Goal: Transaction & Acquisition: Purchase product/service

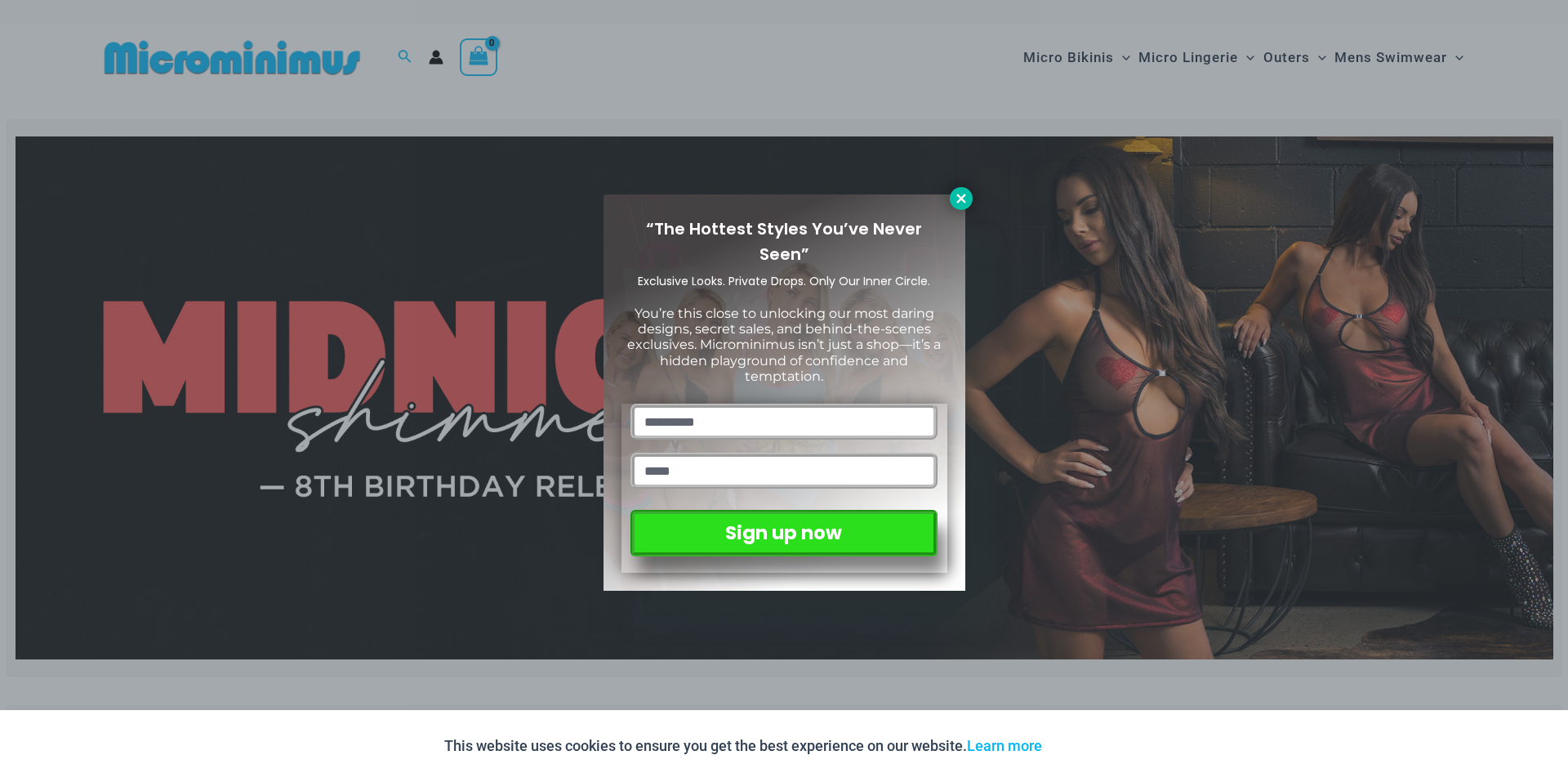
click at [951, 198] on button at bounding box center [961, 197] width 23 height 23
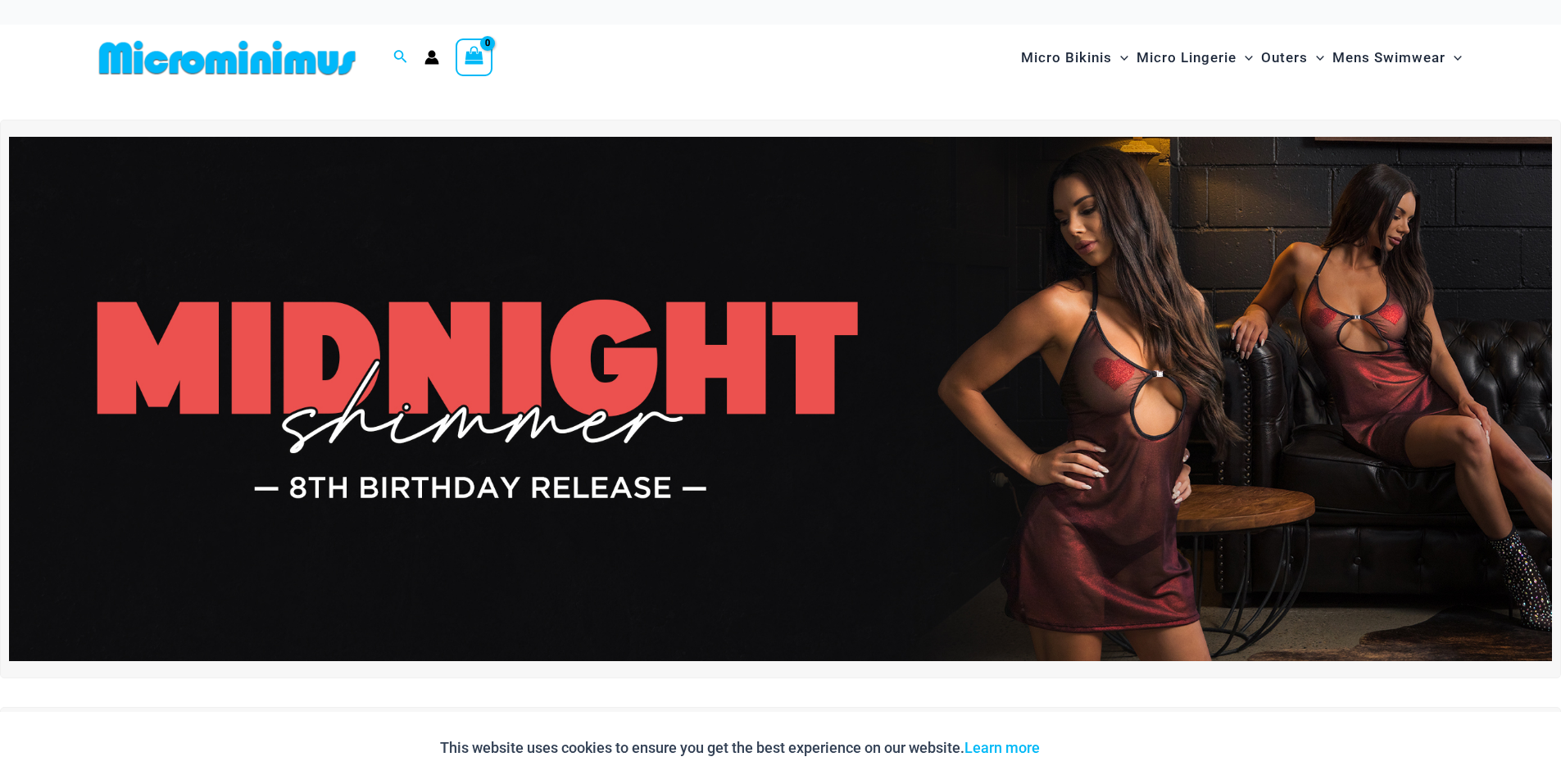
click at [364, 317] on img at bounding box center [780, 398] width 1542 height 524
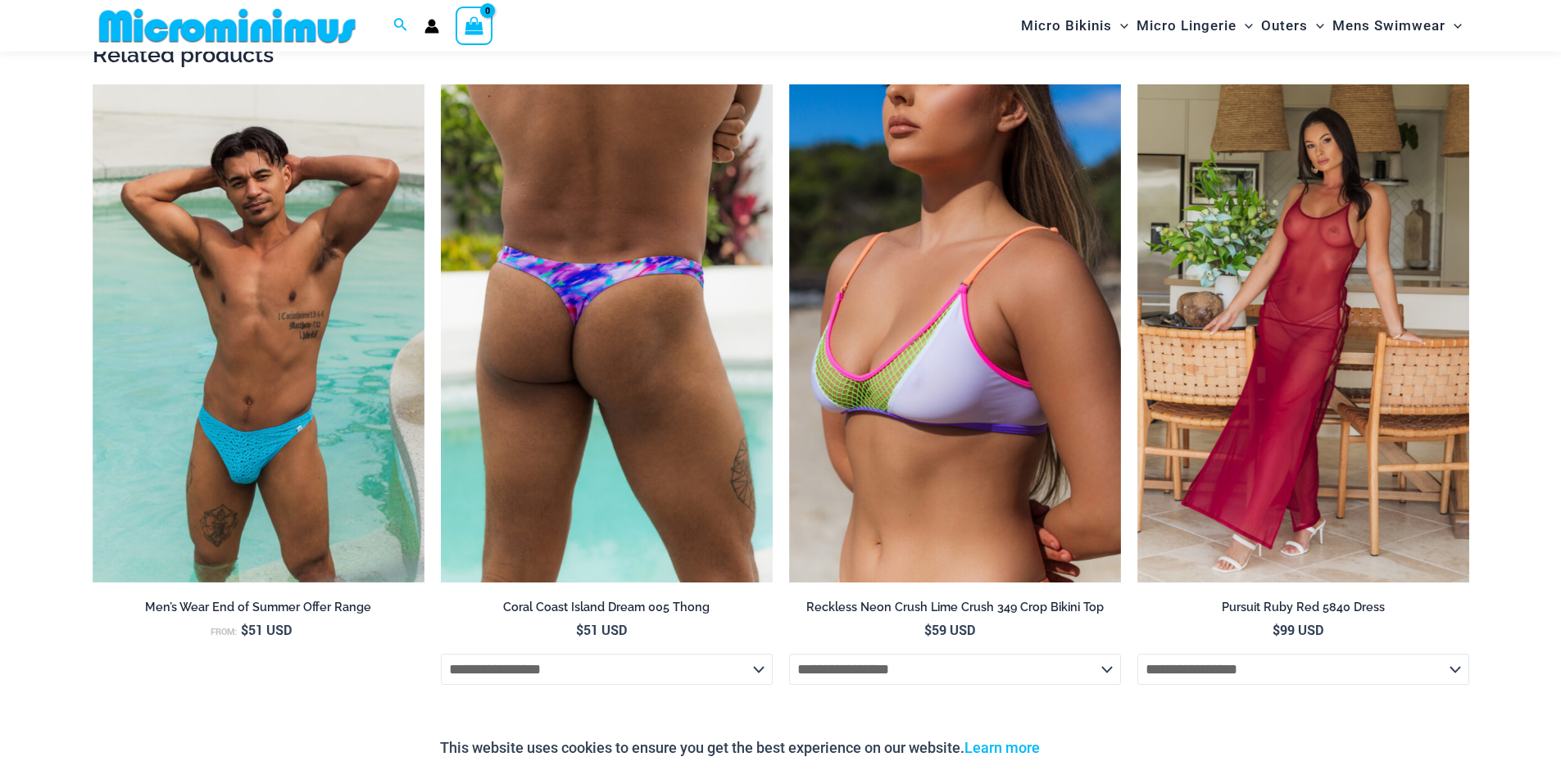
scroll to position [2196, 0]
click at [690, 309] on img at bounding box center [606, 334] width 332 height 498
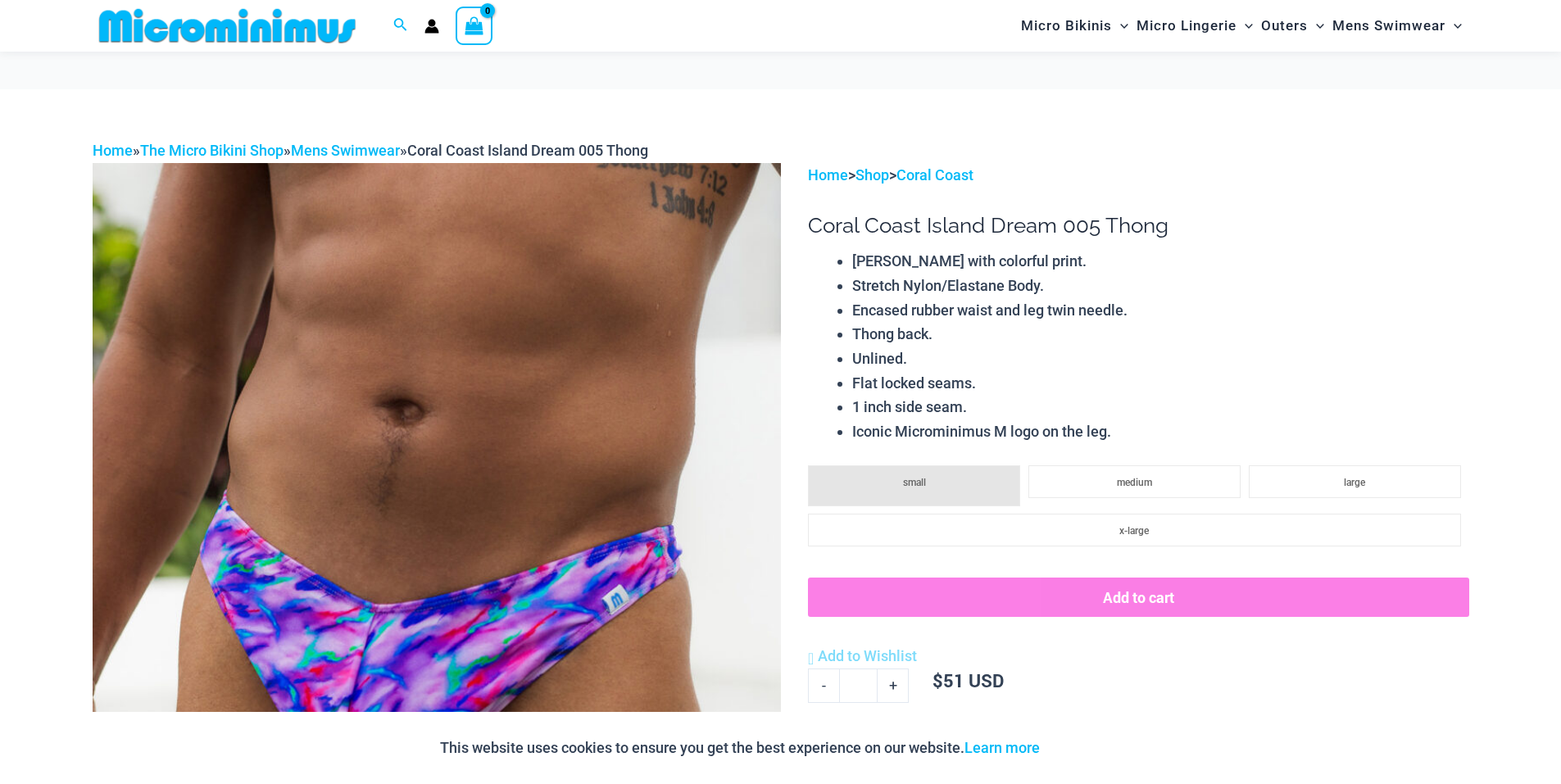
scroll to position [313, 0]
